Goal: Understand process/instructions: Learn how to perform a task or action

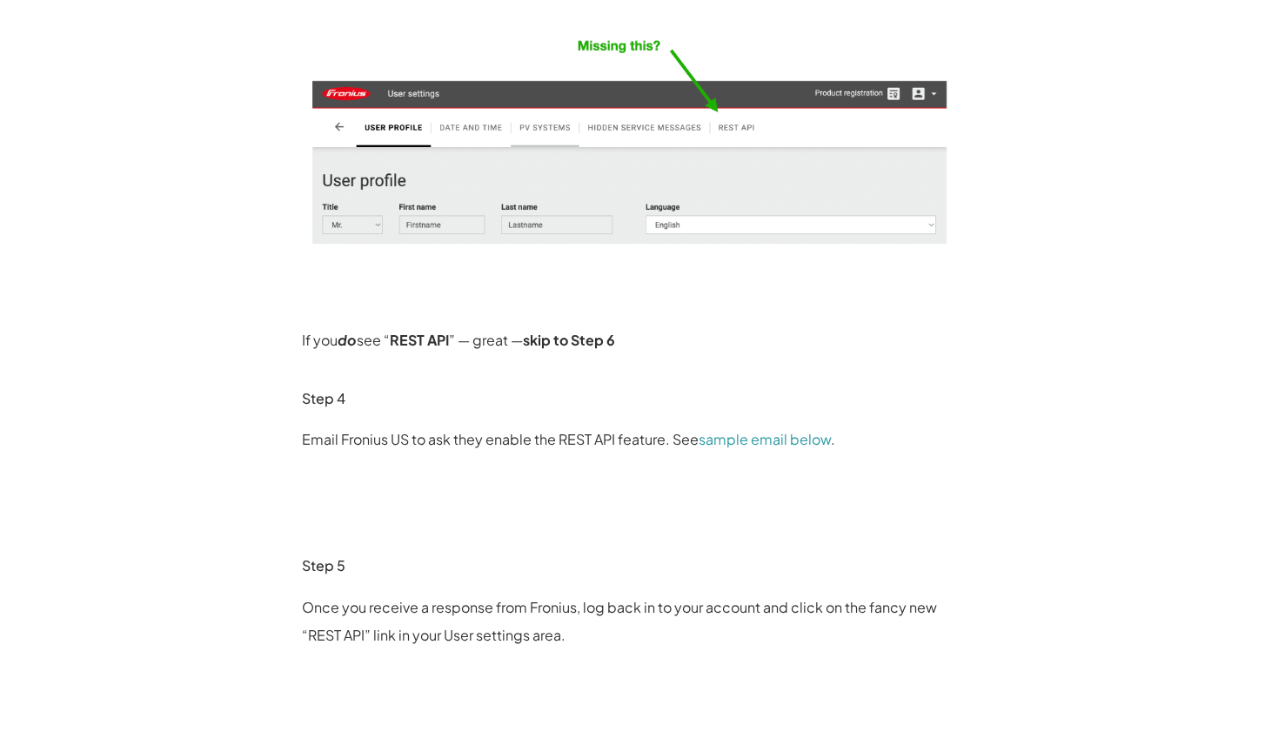
scroll to position [1186, 0]
click at [726, 445] on link "sample email below" at bounding box center [765, 440] width 132 height 18
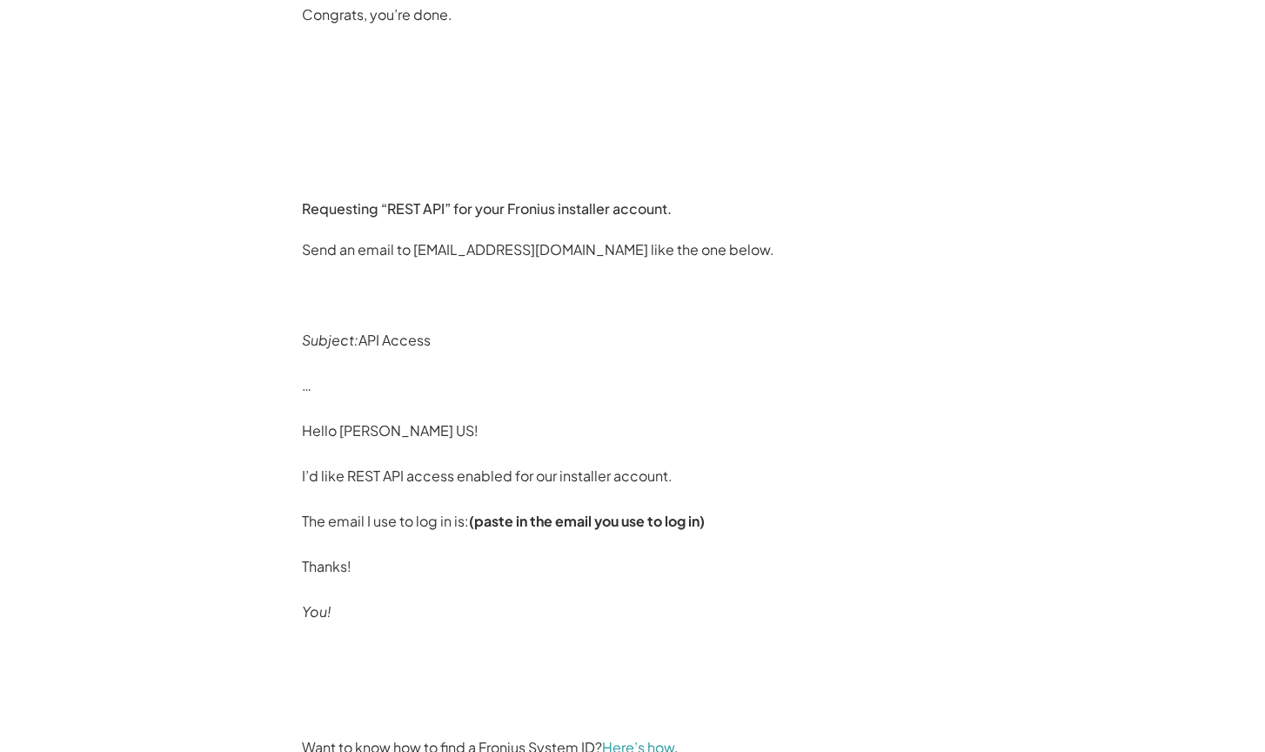
scroll to position [2531, 0]
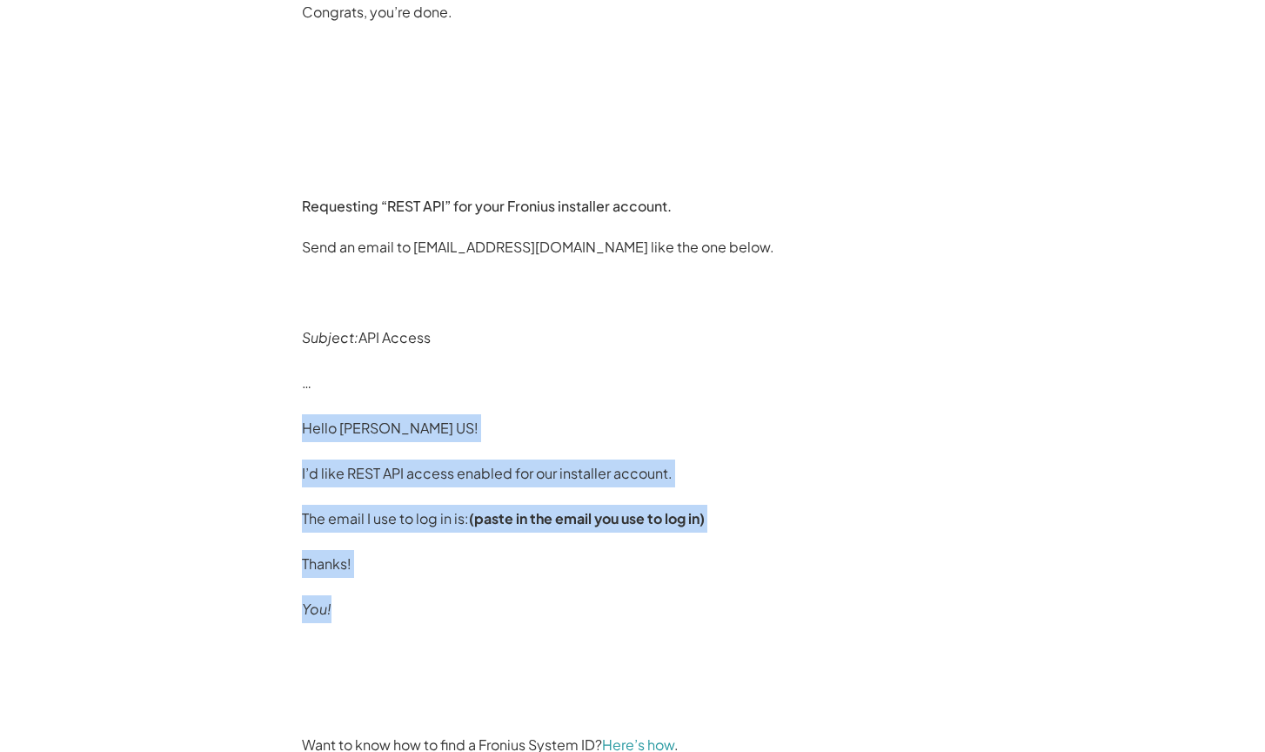
drag, startPoint x: 279, startPoint y: 435, endPoint x: 378, endPoint y: 599, distance: 191.6
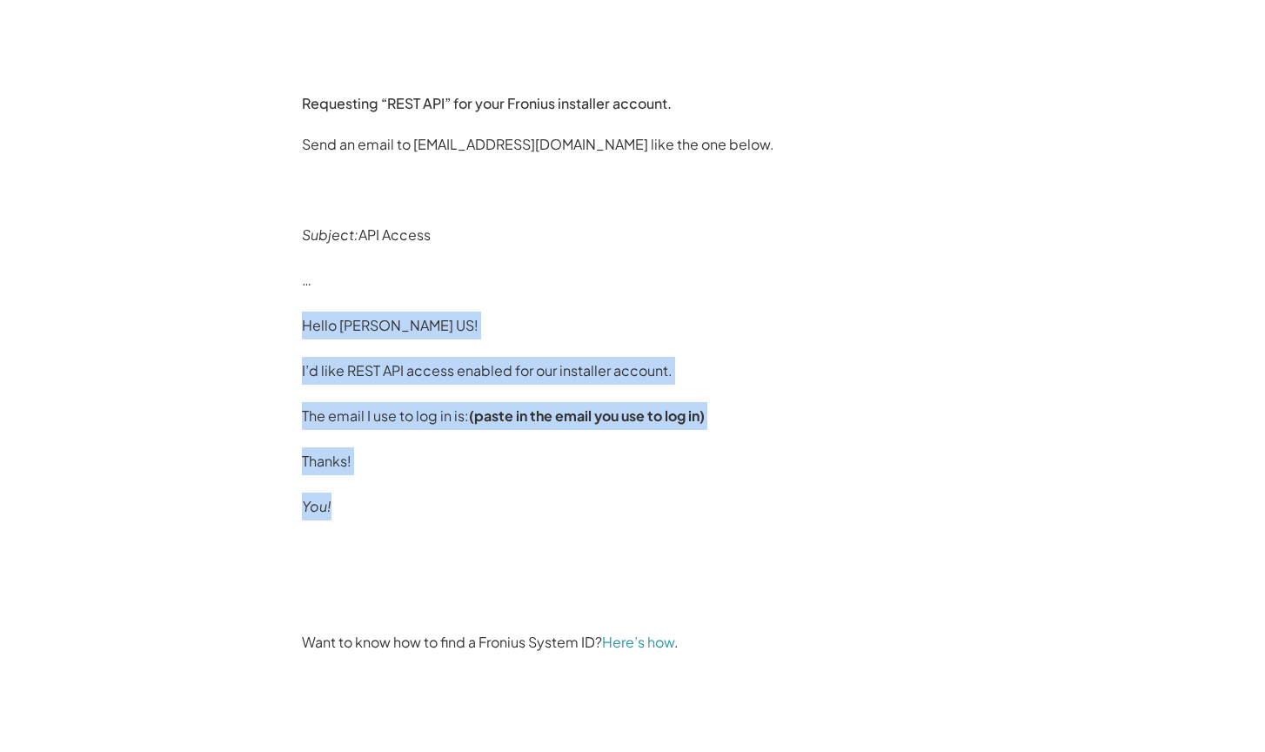
scroll to position [2634, 0]
copy div "Hello [PERSON_NAME] US! I’d like REST API access enabled for our installer acco…"
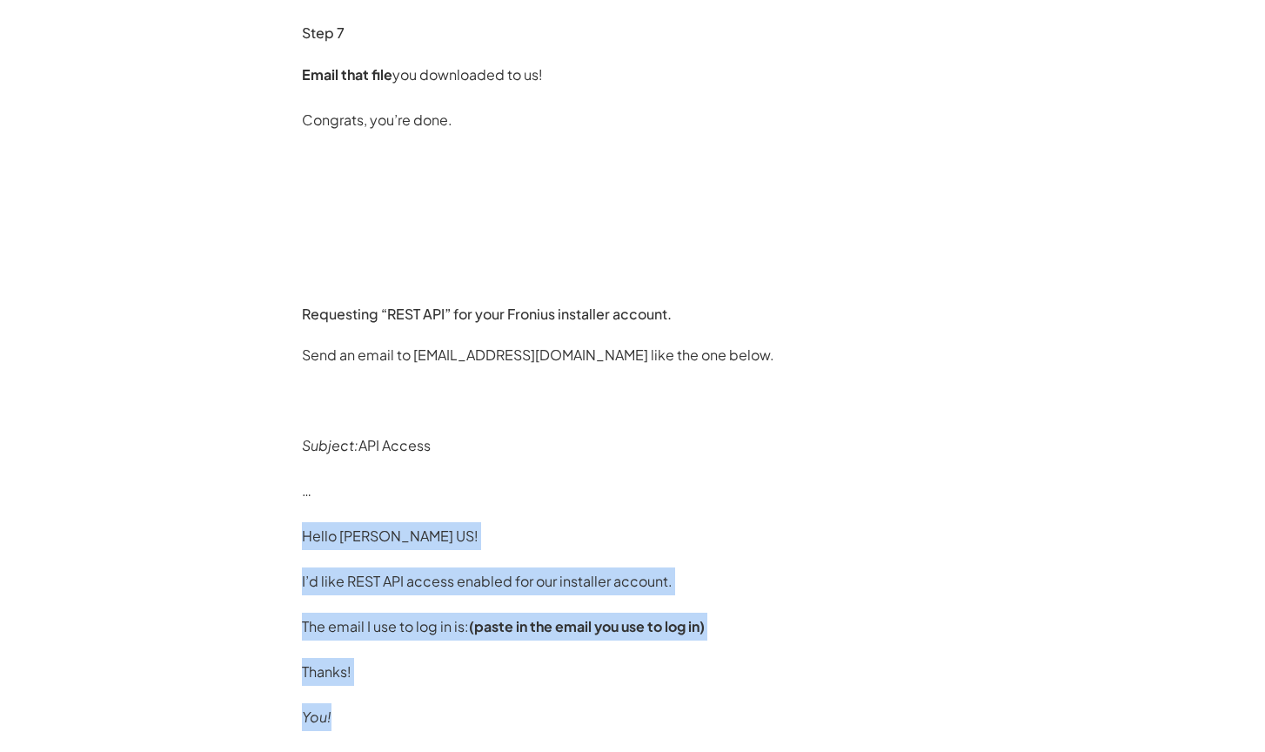
scroll to position [2425, 0]
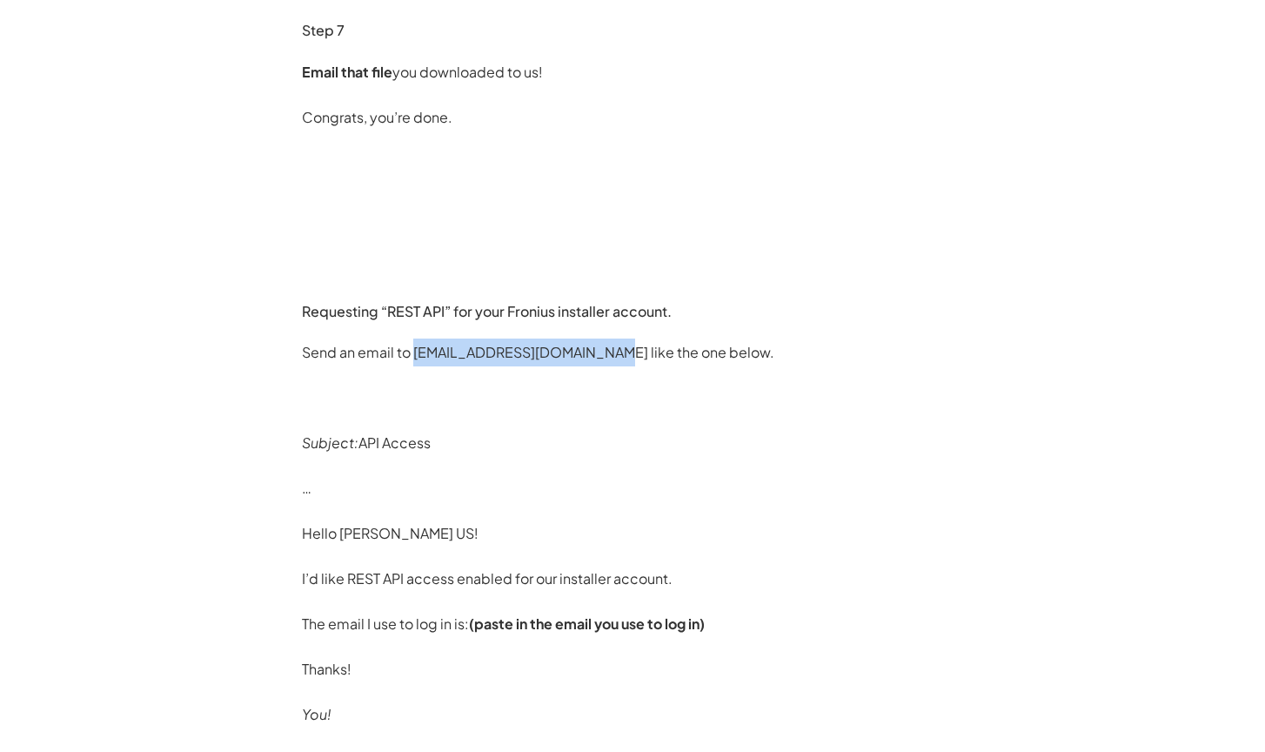
drag, startPoint x: 413, startPoint y: 357, endPoint x: 604, endPoint y: 344, distance: 191.0
click at [604, 344] on p "Send an email to [EMAIL_ADDRESS][DOMAIN_NAME] like the one below." at bounding box center [632, 352] width 661 height 28
copy p "[EMAIL_ADDRESS][DOMAIN_NAME]"
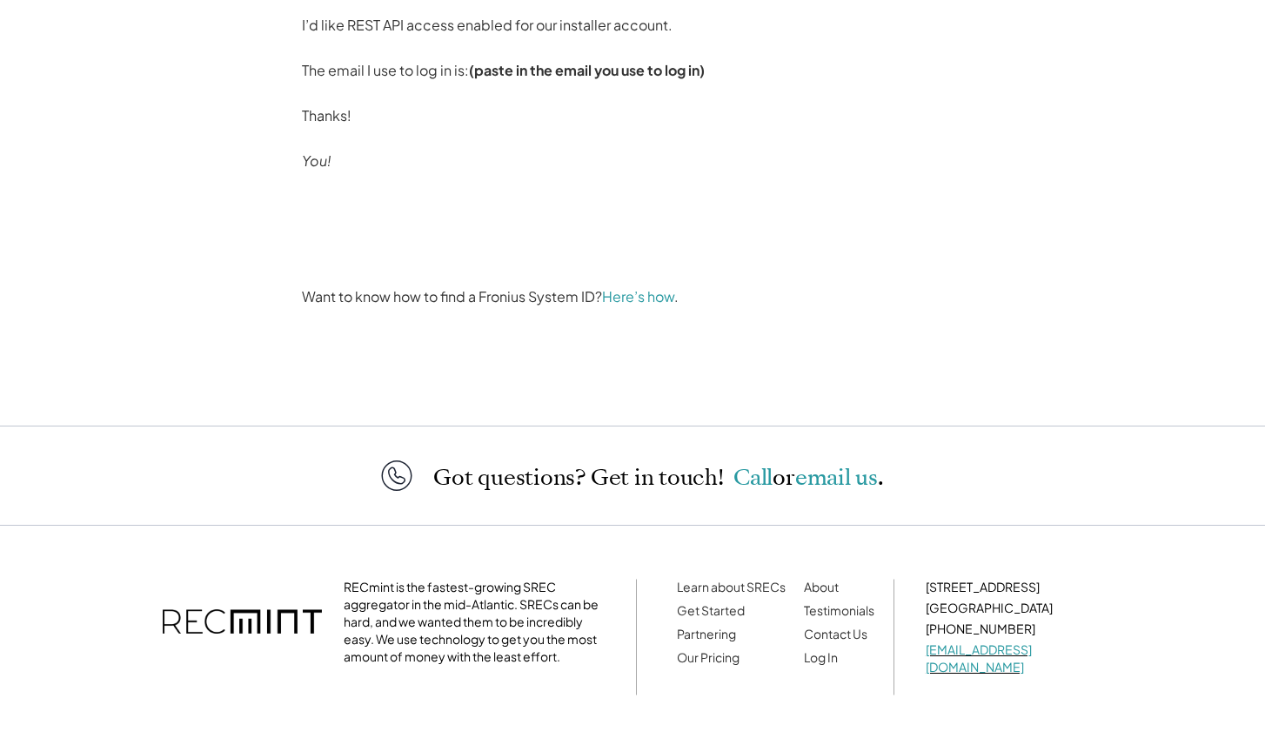
scroll to position [2980, 0]
click at [631, 293] on link "Here’s how" at bounding box center [638, 295] width 72 height 18
